Goal: Transaction & Acquisition: Obtain resource

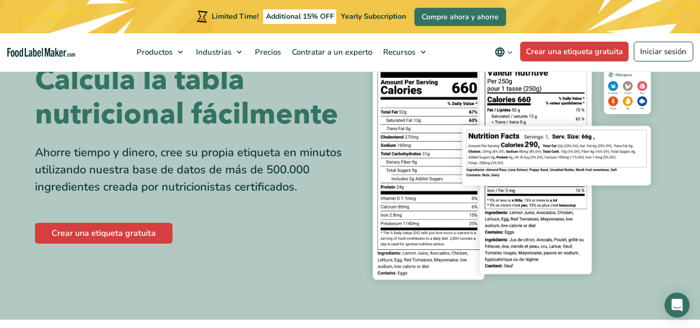
scroll to position [104, 0]
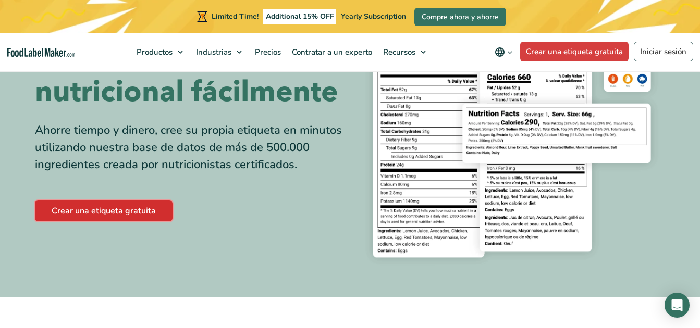
click at [122, 214] on link "Crear una etiqueta gratuita" at bounding box center [104, 211] width 138 height 21
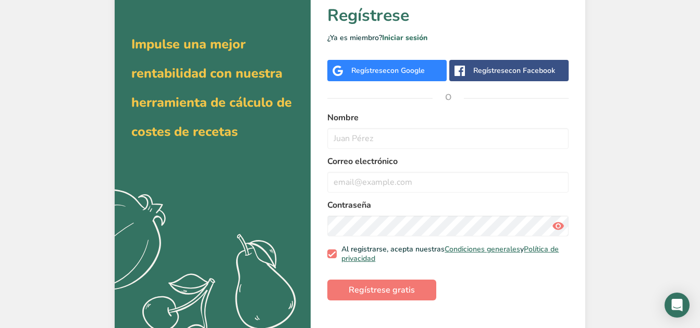
scroll to position [54, 0]
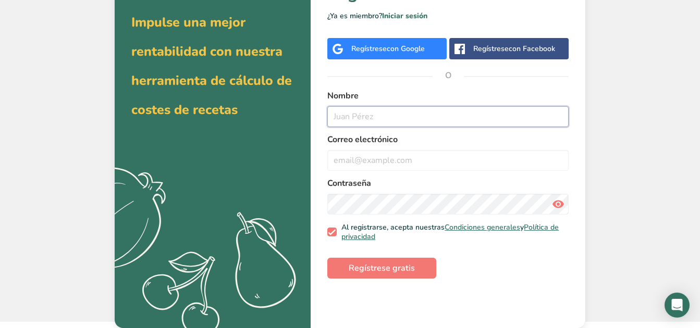
click at [399, 113] on input "text" at bounding box center [447, 116] width 241 height 21
type input "Janed Ortega"
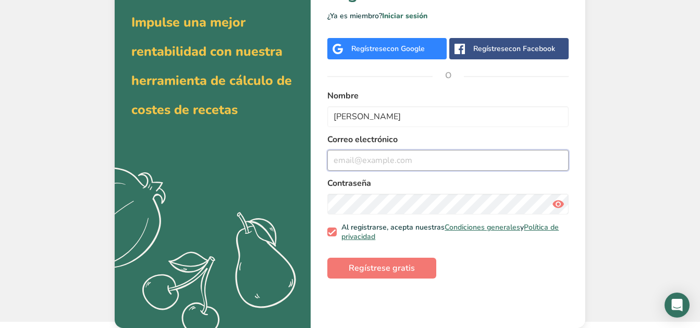
click at [379, 159] on input "email" at bounding box center [447, 160] width 241 height 21
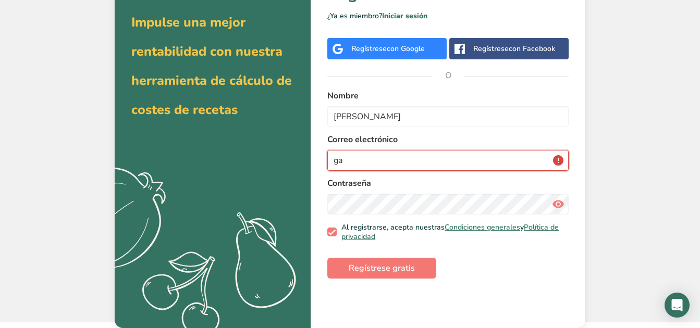
type input "g"
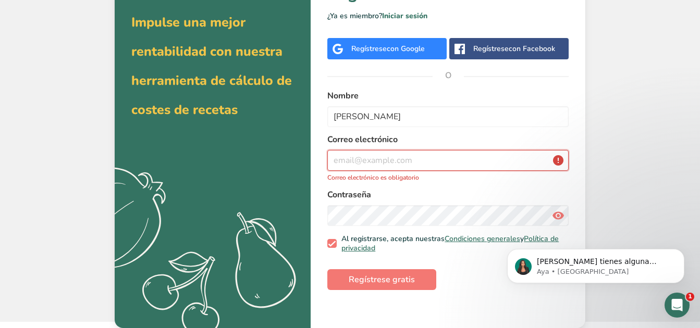
scroll to position [0, 0]
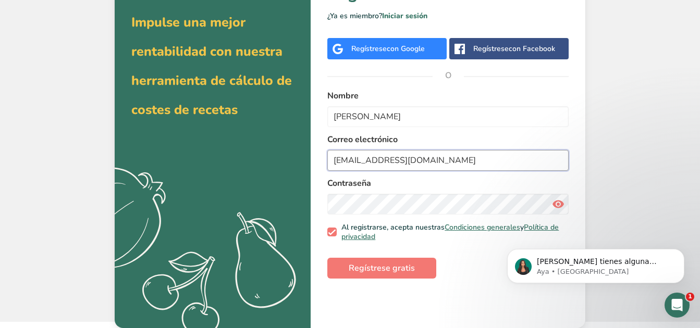
type input "Hernandezjaned2025@gmail.com"
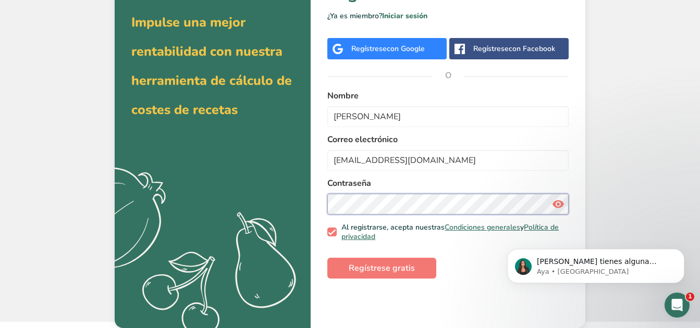
scroll to position [54, 0]
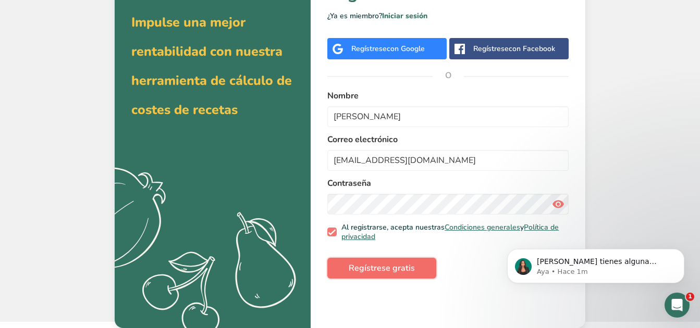
click at [403, 268] on span "Regístrese gratis" at bounding box center [382, 268] width 66 height 13
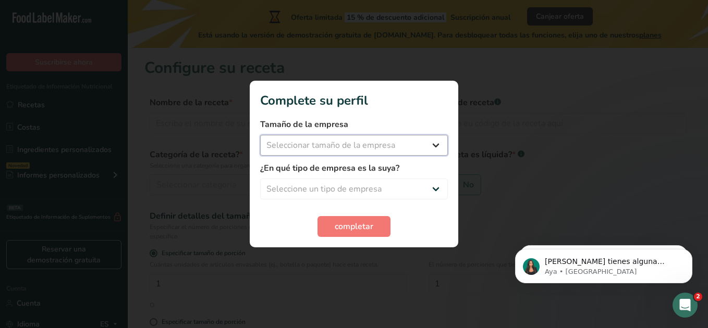
click at [440, 150] on select "Seleccionar tamaño de la empresa Menos de 10 empleados De 10 a 50 empleados De …" at bounding box center [354, 145] width 188 height 21
select select "1"
click at [260, 135] on select "Seleccionar tamaño de la empresa Menos de 10 empleados De 10 a 50 empleados De …" at bounding box center [354, 145] width 188 height 21
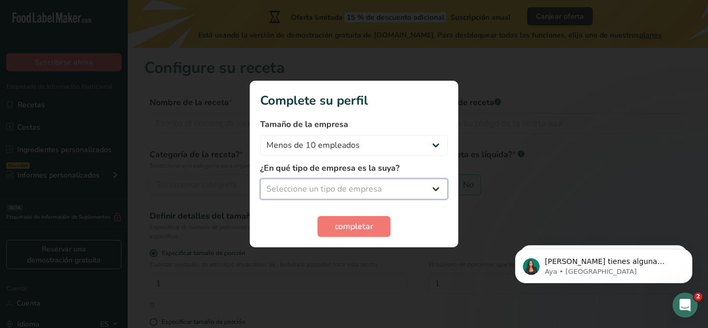
click at [435, 187] on select "Seleccione un tipo de empresa Fabricante de alimentos envasados Restaurante y c…" at bounding box center [354, 189] width 188 height 21
select select "5"
click at [260, 179] on select "Seleccione un tipo de empresa Fabricante de alimentos envasados Restaurante y c…" at bounding box center [354, 189] width 188 height 21
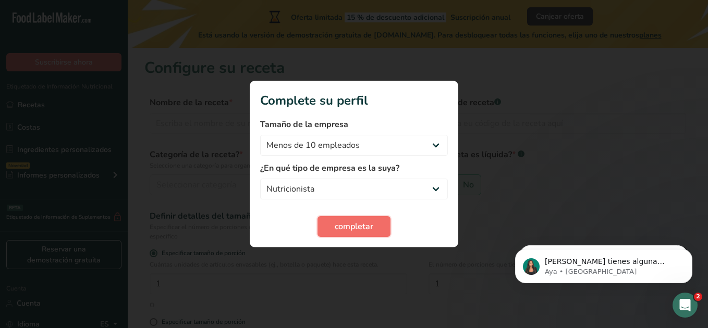
click at [362, 228] on span "completar" at bounding box center [354, 226] width 39 height 13
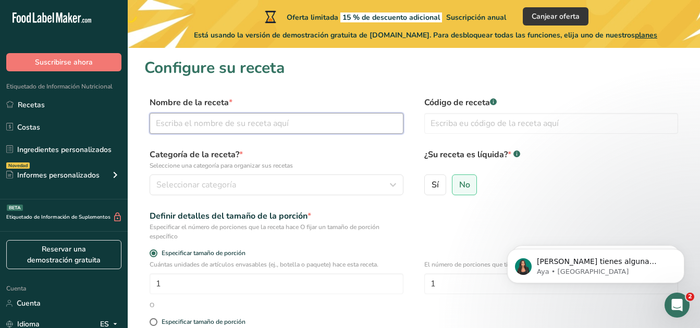
click at [311, 128] on input "text" at bounding box center [277, 123] width 254 height 21
type input "mermelada de fresa"
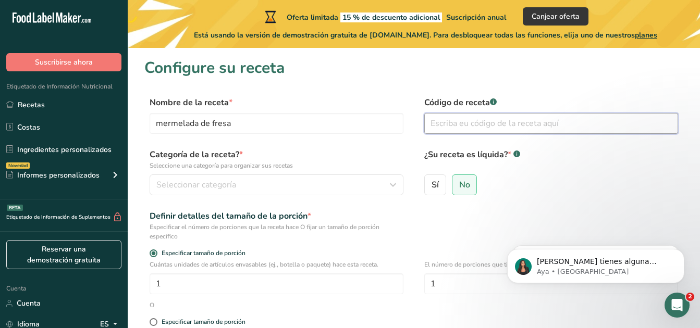
click at [449, 129] on input "text" at bounding box center [551, 123] width 254 height 21
type input "001"
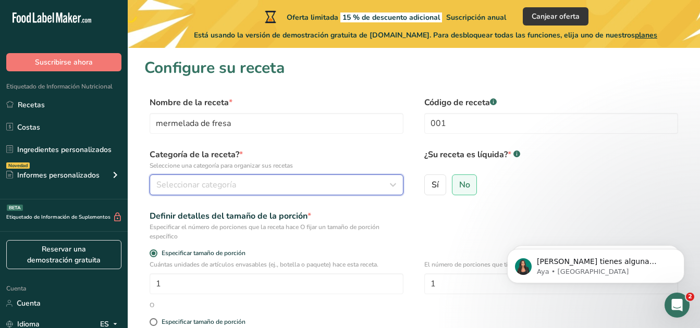
click at [194, 180] on span "Seleccionar categoría" at bounding box center [196, 185] width 80 height 13
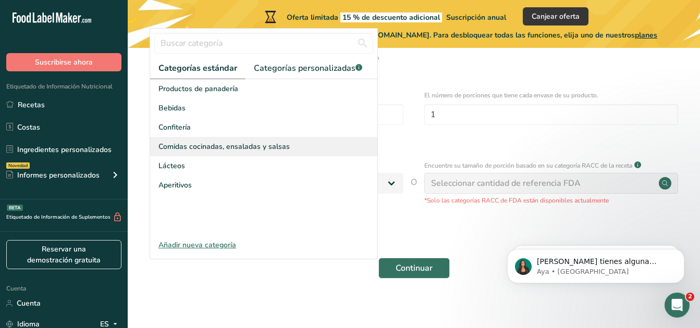
scroll to position [176, 0]
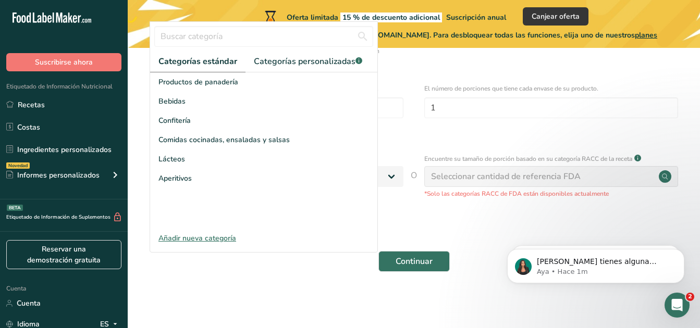
click at [205, 237] on div "Añadir nueva categoría" at bounding box center [263, 238] width 227 height 11
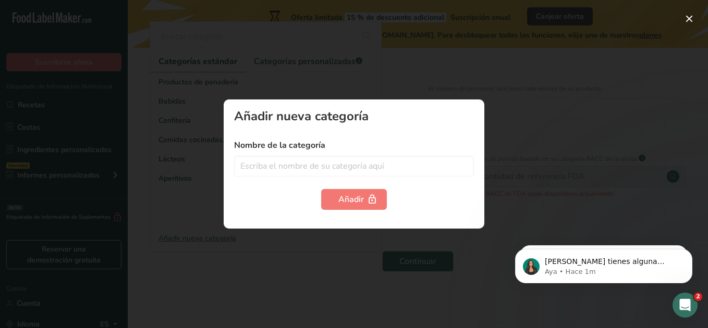
click at [518, 134] on div at bounding box center [354, 164] width 708 height 328
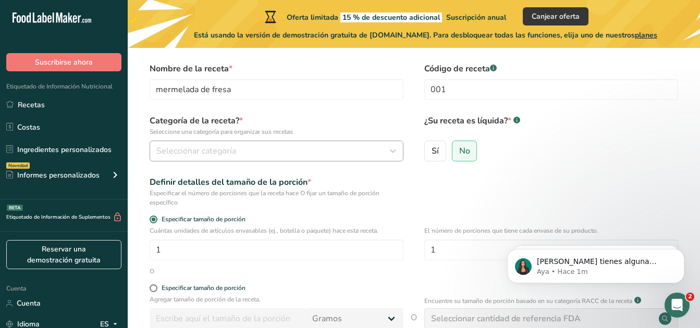
scroll to position [52, 0]
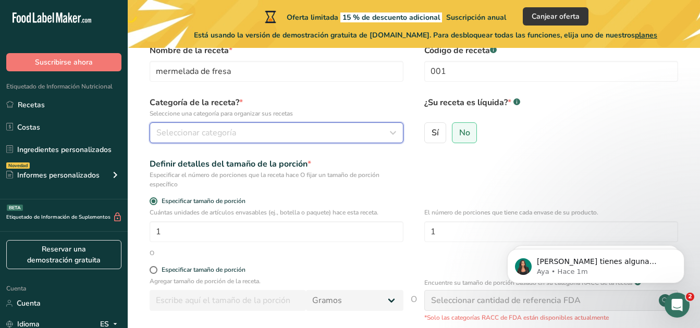
click at [393, 130] on icon "button" at bounding box center [393, 132] width 13 height 19
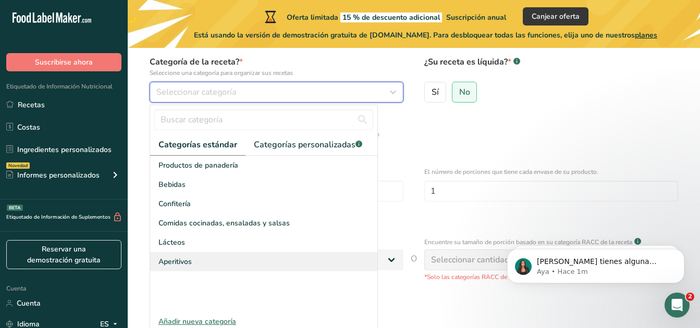
scroll to position [104, 0]
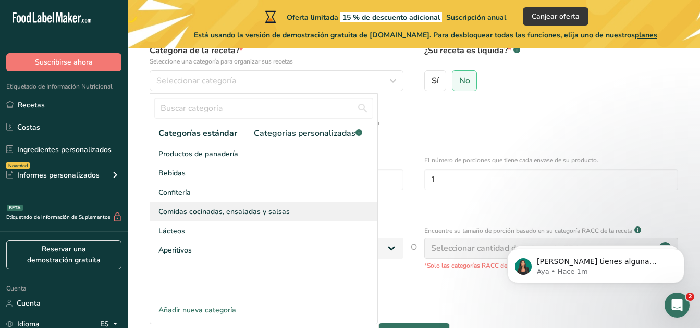
click at [222, 212] on span "Comidas cocinadas, ensaladas y salsas" at bounding box center [223, 211] width 131 height 11
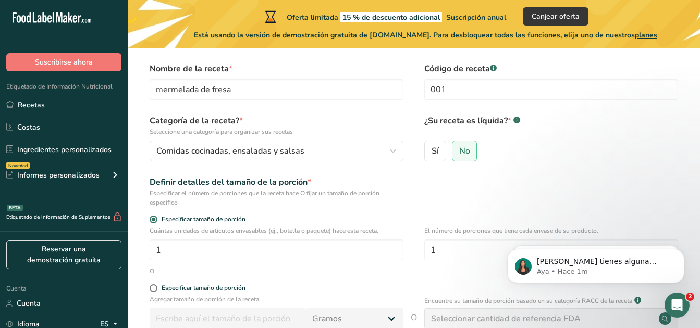
scroll to position [52, 0]
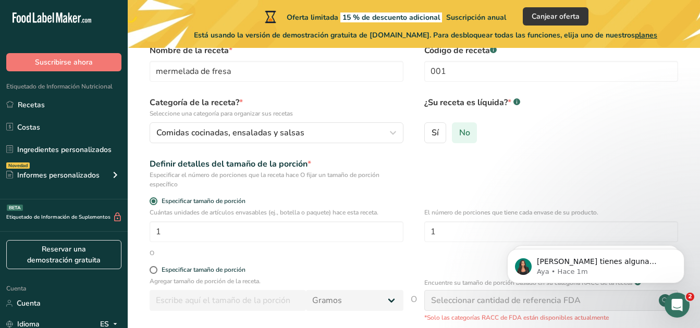
click at [466, 138] on span "No" at bounding box center [464, 133] width 11 height 10
click at [459, 136] on input "No" at bounding box center [455, 132] width 7 height 7
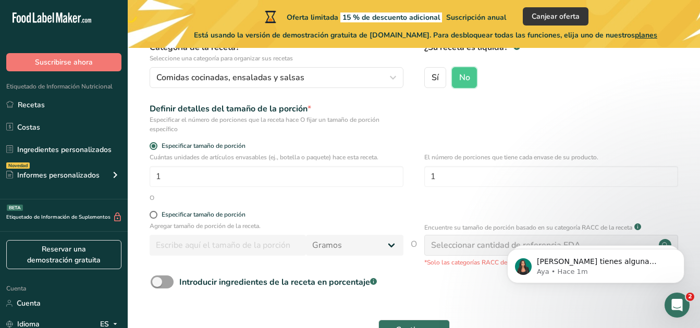
scroll to position [156, 0]
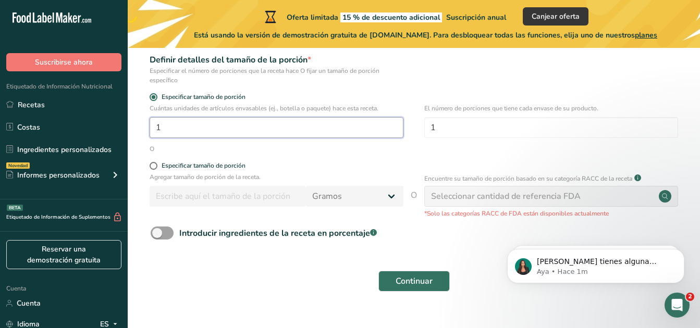
click at [194, 131] on input "1" at bounding box center [277, 127] width 254 height 21
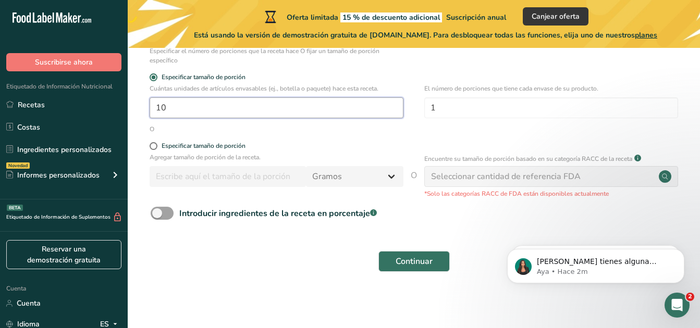
type input "10"
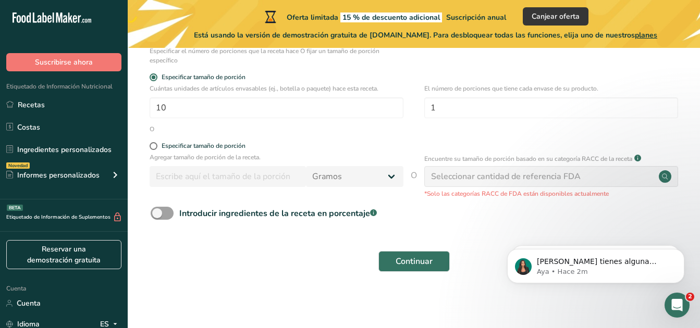
click at [534, 181] on div "Seleccionar cantidad de referencia FDA" at bounding box center [506, 176] width 150 height 13
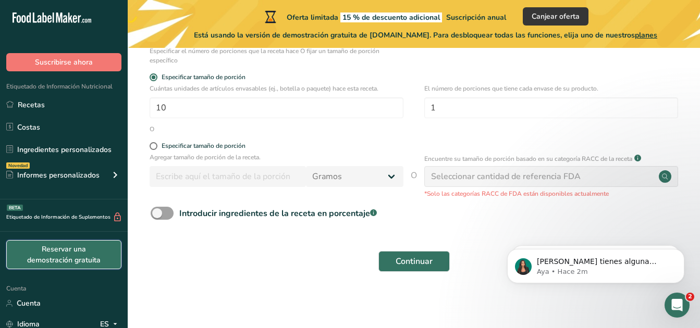
click at [73, 257] on link "Reservar una demostración gratuita" at bounding box center [63, 254] width 115 height 29
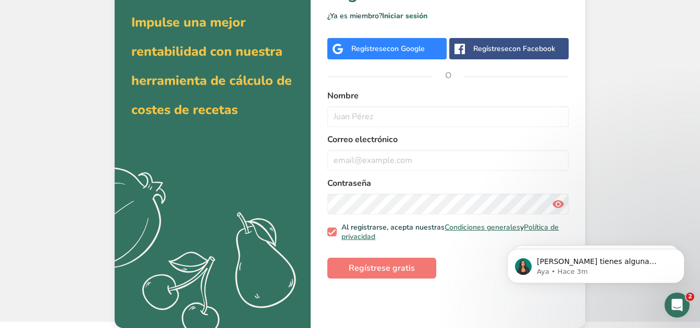
scroll to position [54, 0]
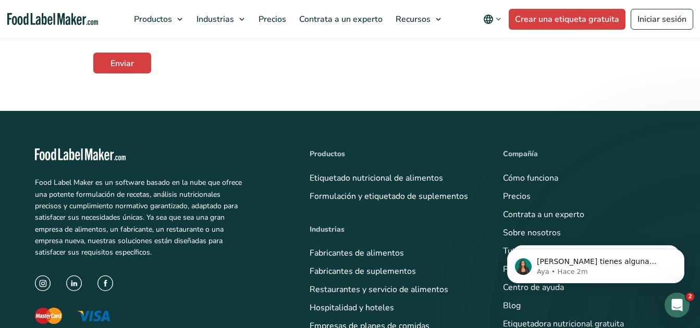
scroll to position [469, 0]
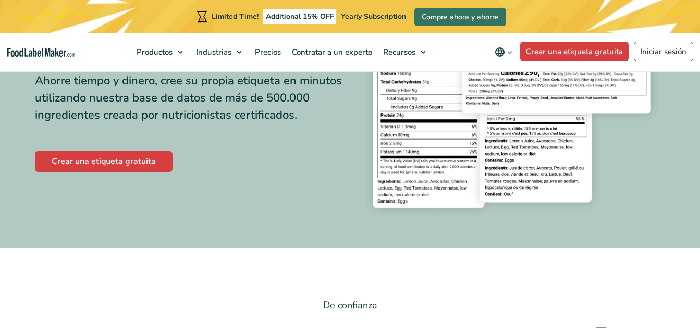
scroll to position [104, 0]
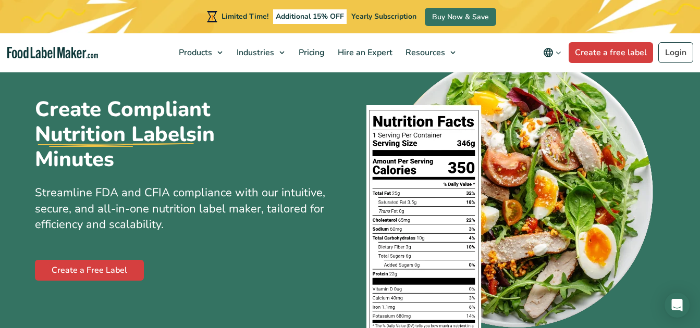
scroll to position [104, 0]
